Goal: Task Accomplishment & Management: Use online tool/utility

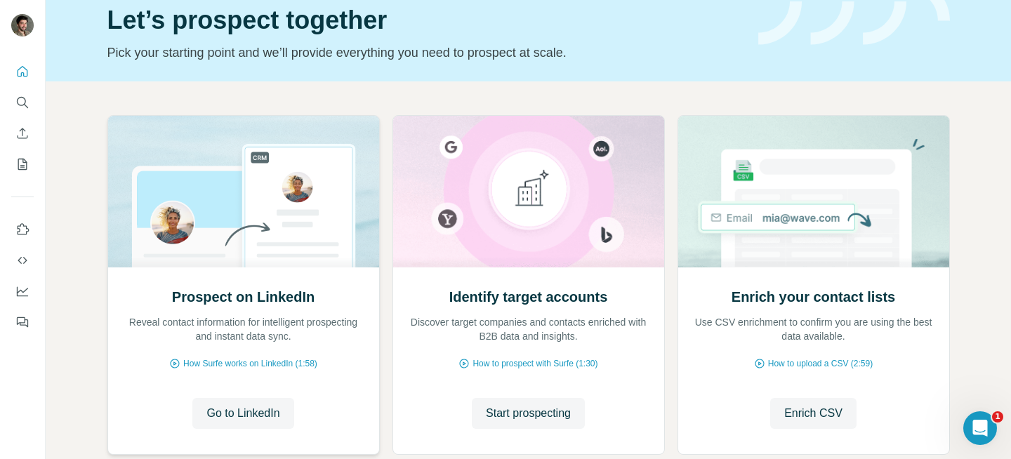
scroll to position [145, 0]
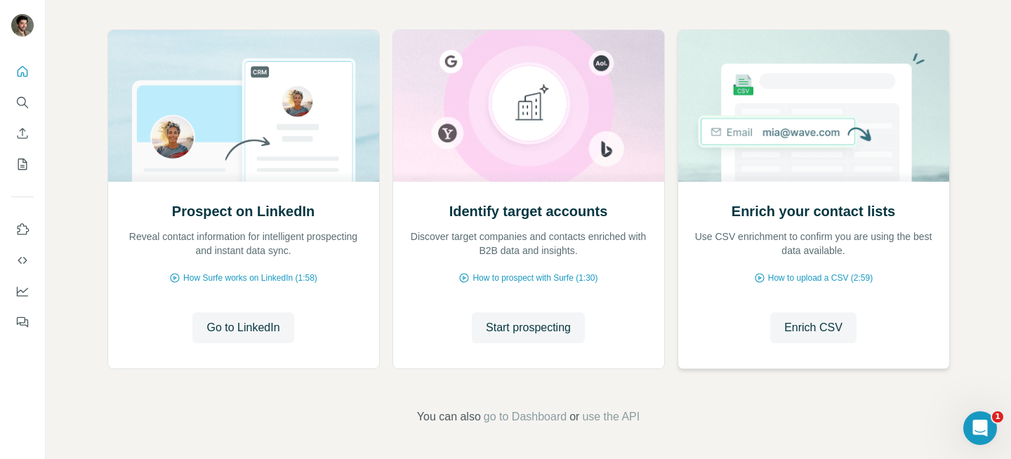
click at [780, 204] on h2 "Enrich your contact lists" at bounding box center [813, 211] width 164 height 20
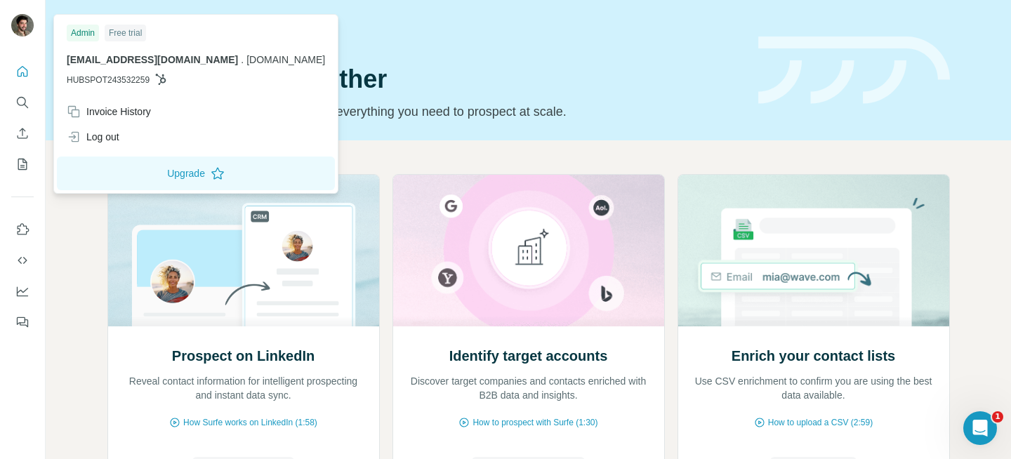
click at [20, 32] on img at bounding box center [22, 25] width 22 height 22
click at [20, 293] on icon "Dashboard" at bounding box center [22, 291] width 14 height 14
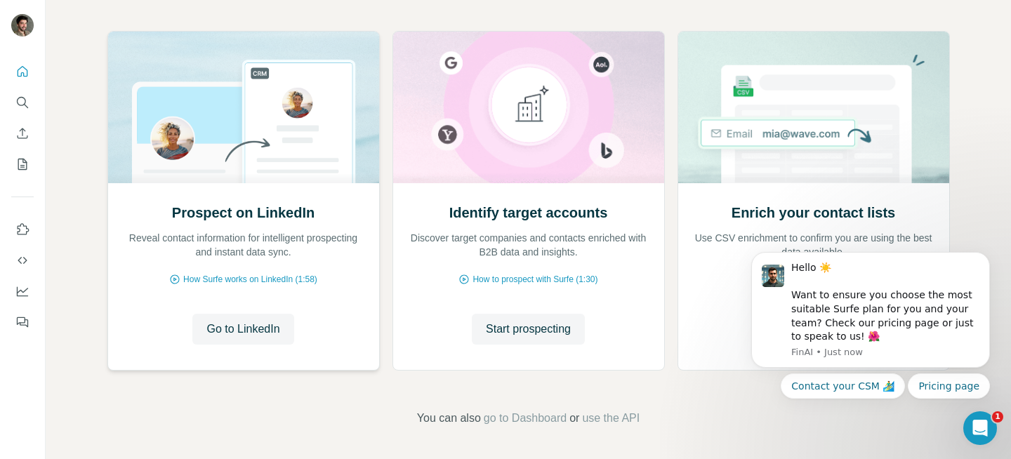
scroll to position [145, 0]
click at [15, 131] on icon "Enrich CSV" at bounding box center [22, 133] width 14 height 14
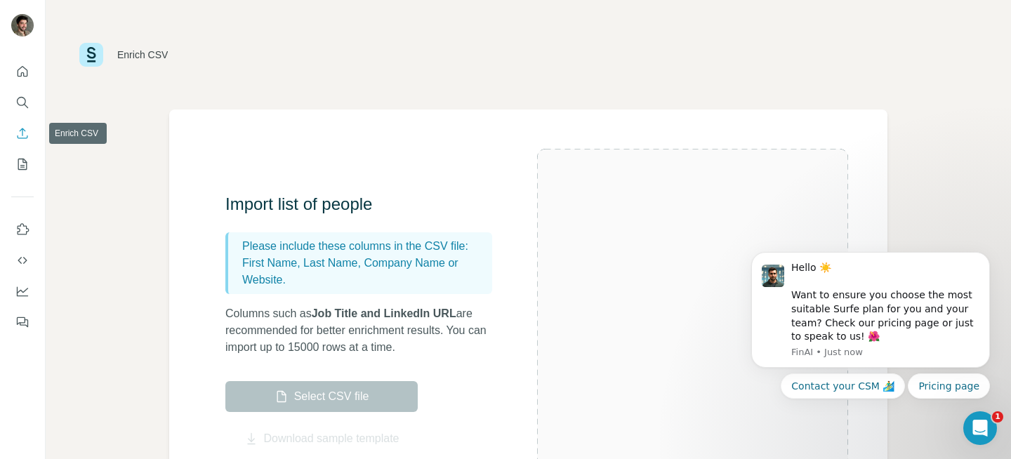
click at [20, 125] on button "Enrich CSV" at bounding box center [22, 133] width 22 height 25
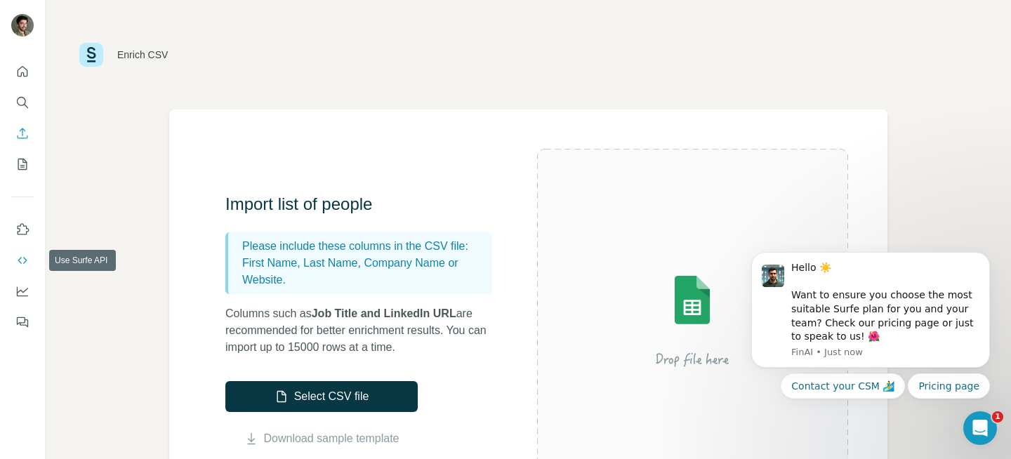
click at [24, 253] on icon "Use Surfe API" at bounding box center [22, 260] width 14 height 14
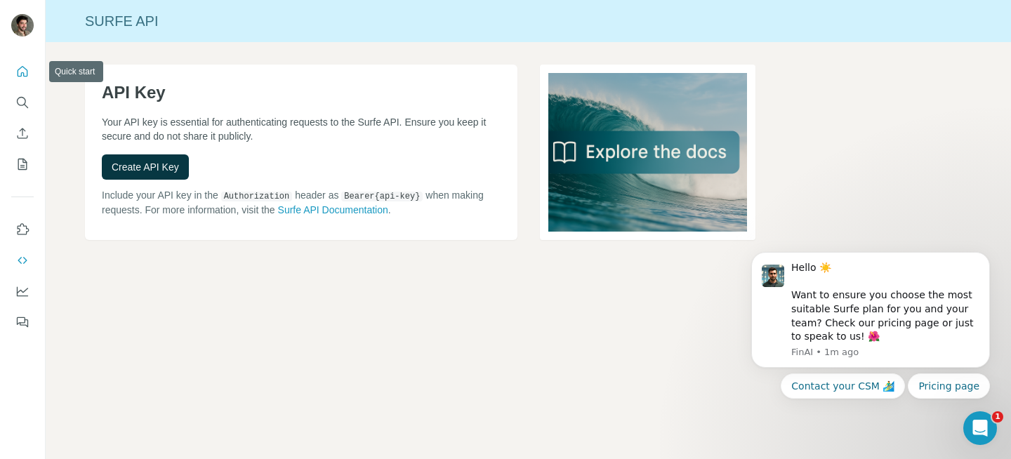
click at [24, 65] on icon "Quick start" at bounding box center [22, 72] width 14 height 14
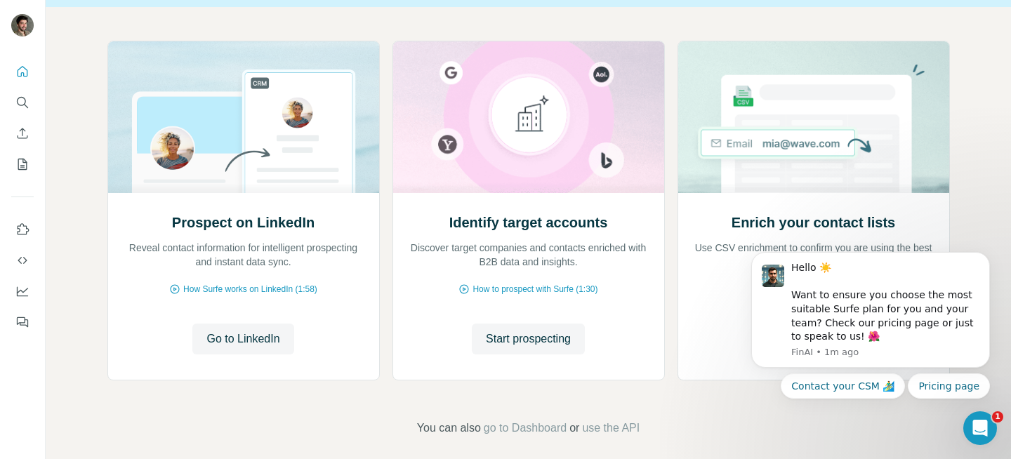
scroll to position [145, 0]
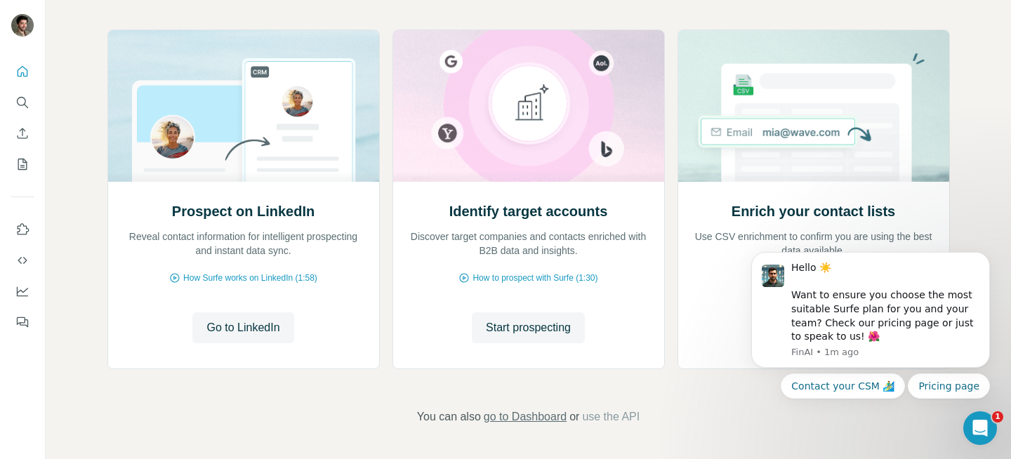
click at [533, 418] on span "go to Dashboard" at bounding box center [525, 416] width 83 height 17
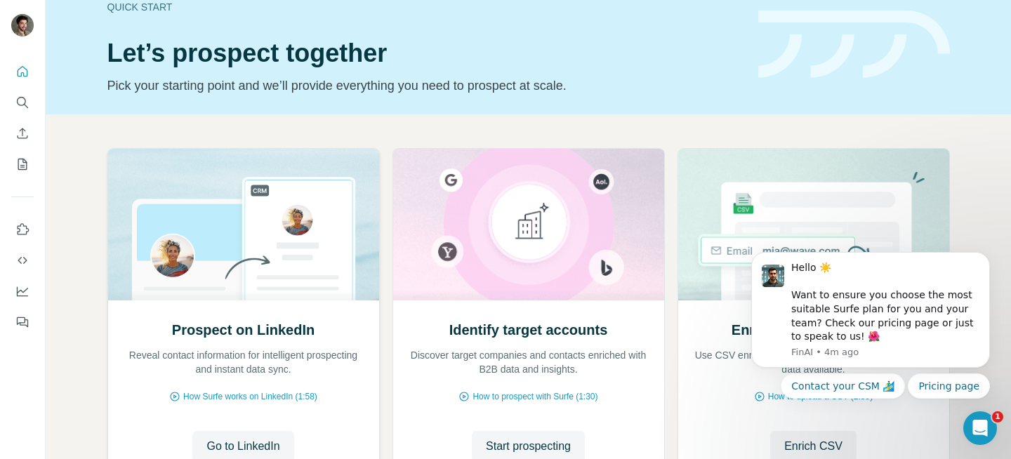
scroll to position [0, 0]
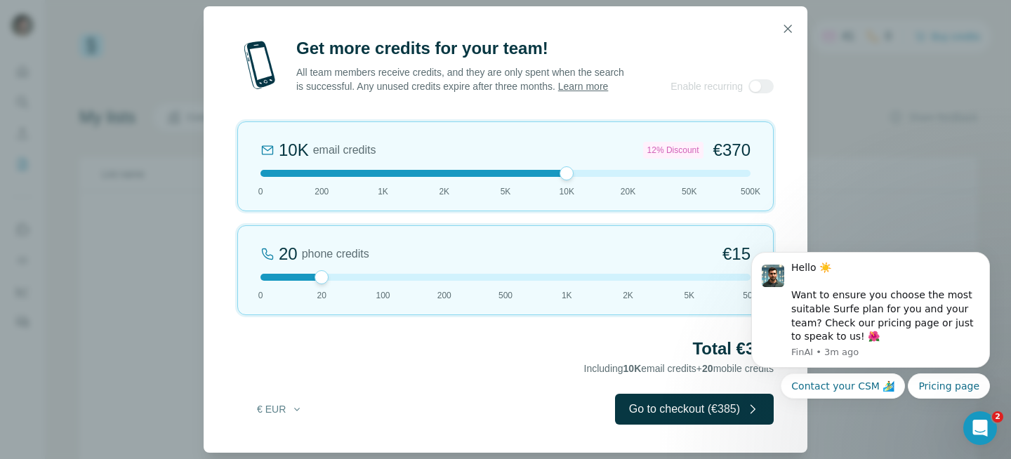
drag, startPoint x: 321, startPoint y: 175, endPoint x: 541, endPoint y: 163, distance: 220.0
click at [541, 163] on div "10K email credits 12% Discount €370 0 200 1K 2K 5K 10K 20K 50K 500K" at bounding box center [505, 166] width 536 height 90
click at [280, 411] on button "€ EUR" at bounding box center [279, 409] width 65 height 25
click at [281, 440] on div "$ USD" at bounding box center [308, 447] width 118 height 14
click at [789, 22] on icon "button" at bounding box center [787, 29] width 14 height 14
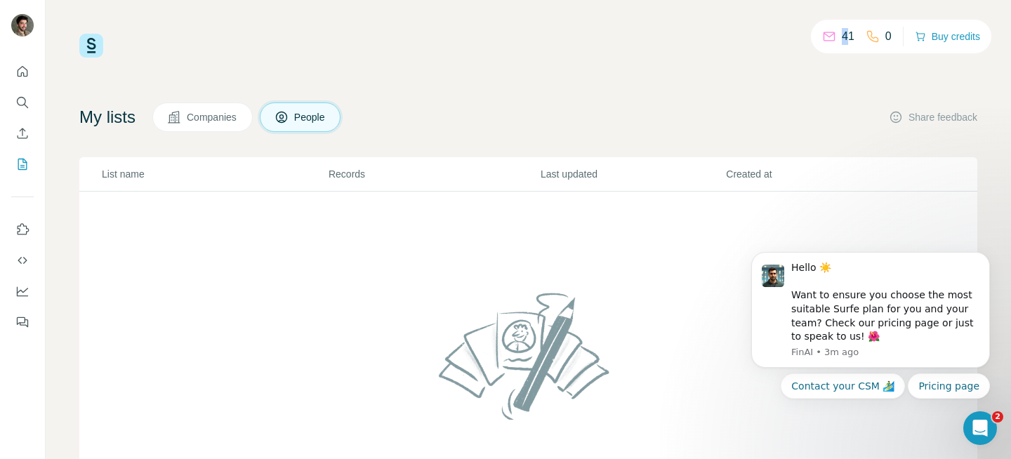
drag, startPoint x: 840, startPoint y: 39, endPoint x: 817, endPoint y: 37, distance: 23.3
click at [822, 37] on div "41" at bounding box center [838, 36] width 32 height 17
click at [822, 38] on icon at bounding box center [829, 36] width 14 height 14
